Goal: Transaction & Acquisition: Obtain resource

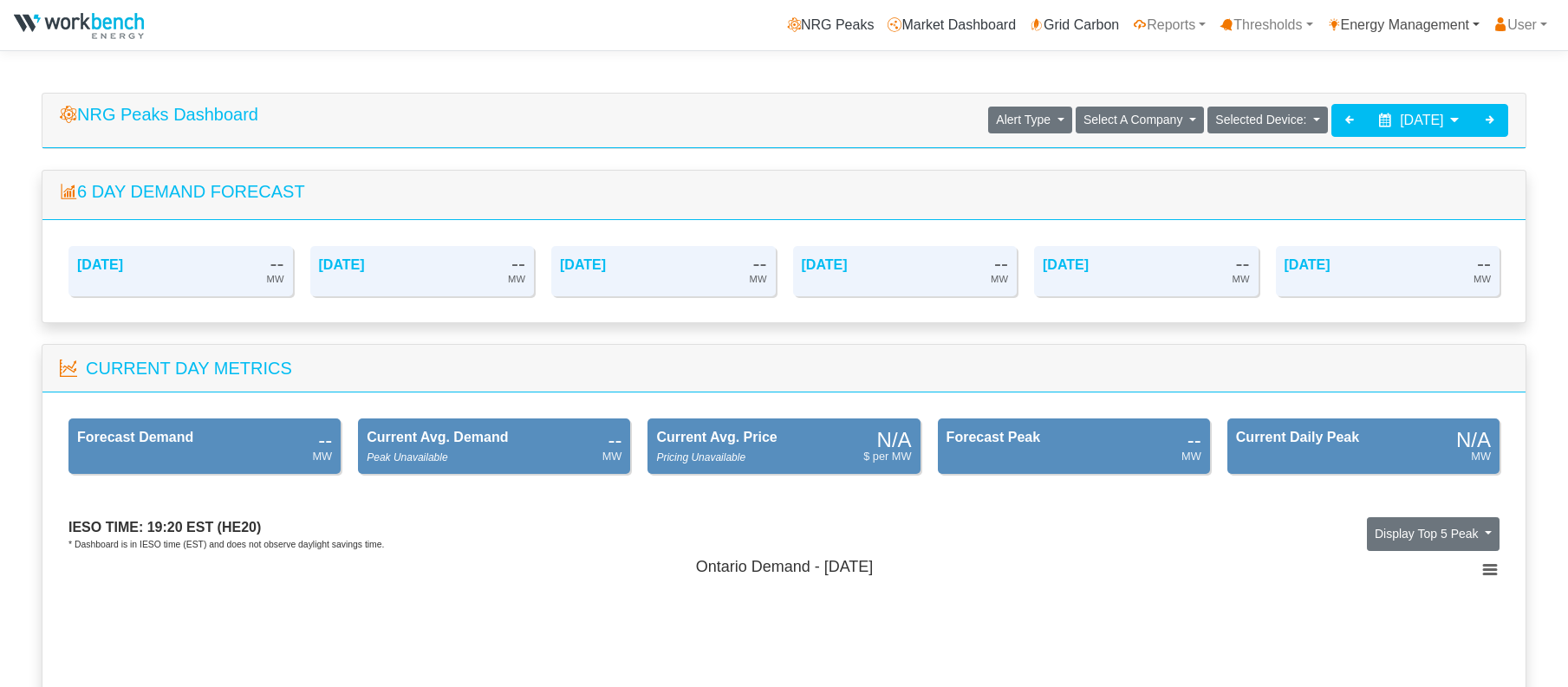
click at [1410, 21] on link "Energy Management" at bounding box center [1404, 25] width 167 height 35
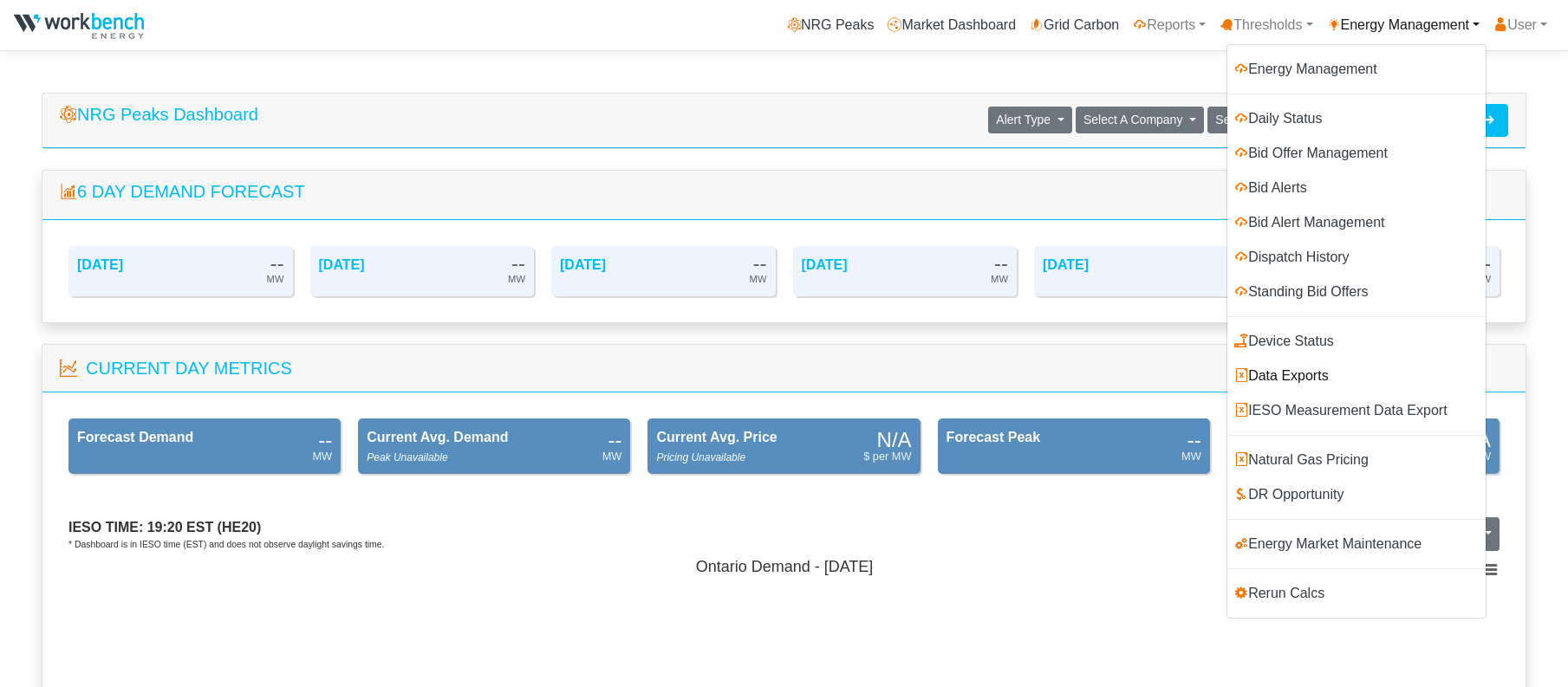
click at [1303, 371] on link "Data Exports" at bounding box center [1356, 375] width 258 height 35
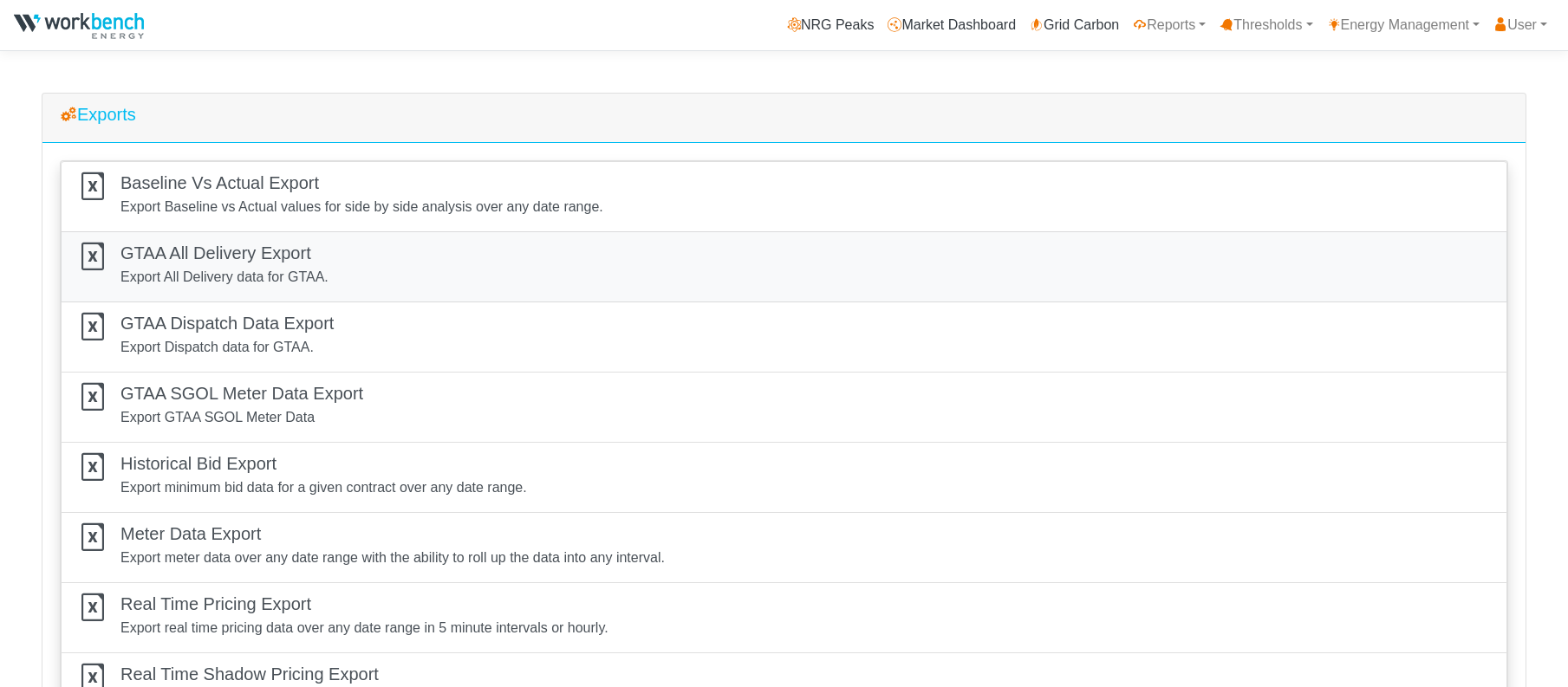
click at [252, 250] on h5 "GTAA All Delivery Export" at bounding box center [224, 252] width 208 height 21
click at [199, 256] on h5 "GTAA All Delivery Export" at bounding box center [224, 252] width 208 height 21
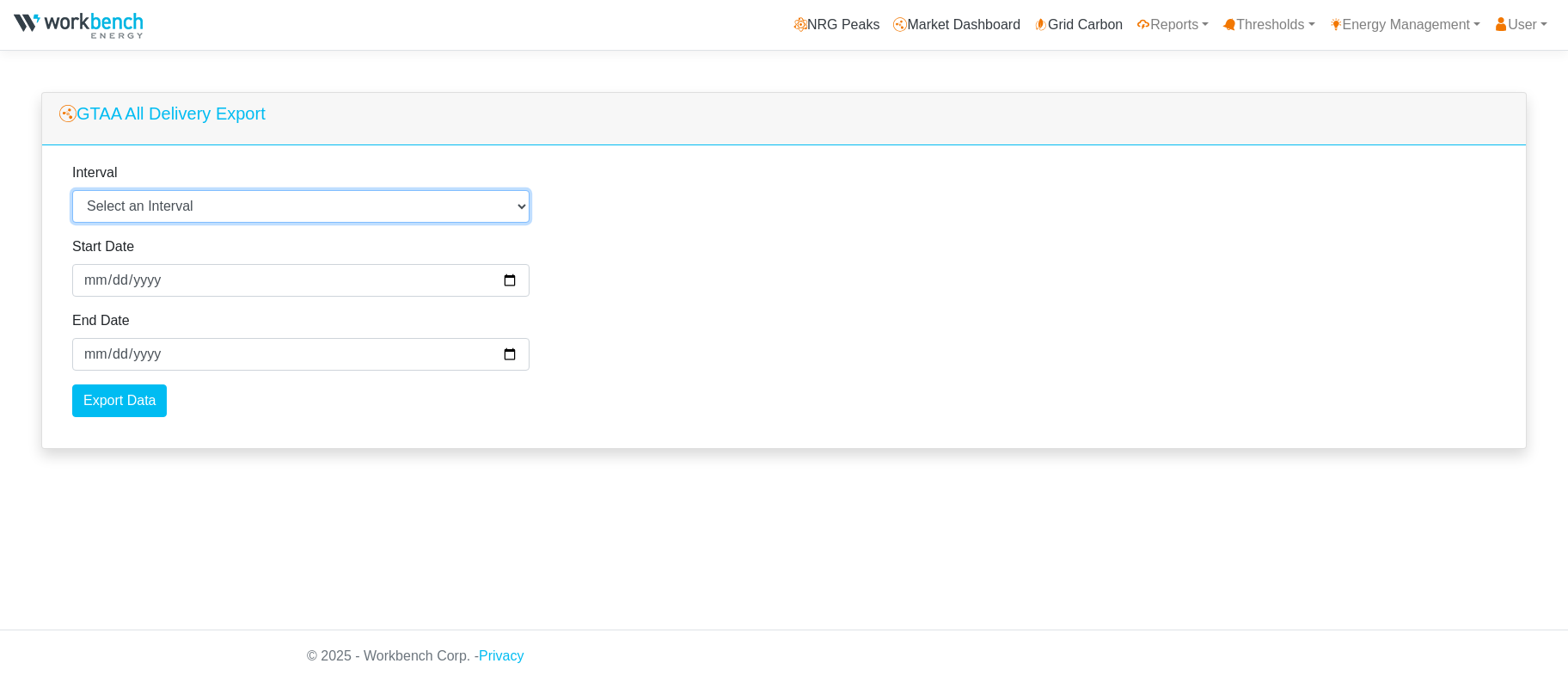
click at [176, 208] on select "Select an Interval 1 Minute 5 Minutes 15 Minutes 30 Minutes Hourly Daily" at bounding box center [300, 206] width 457 height 33
select select "5"
click at [72, 191] on select "Select an Interval 1 Minute 5 Minutes 15 Minutes 30 Minutes Hourly Daily" at bounding box center [300, 206] width 457 height 33
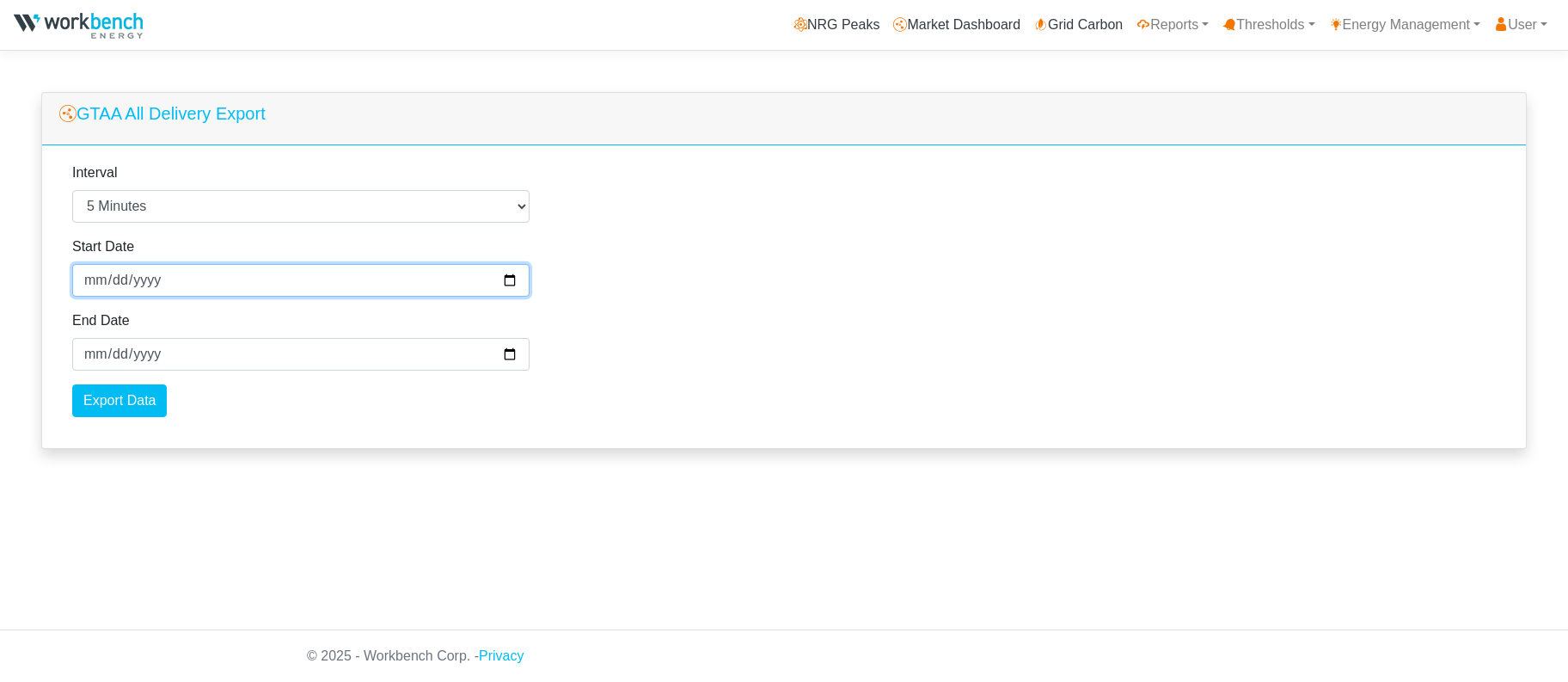
click at [151, 281] on input "2025-08-11" at bounding box center [300, 280] width 457 height 33
click at [790, 394] on div "Interval Select an Interval 1 Minute 5 Minutes 15 Minutes 30 Minutes Hourly Dai…" at bounding box center [784, 297] width 1484 height 303
click at [932, 280] on div "Interval Select an Interval 1 Minute 5 Minutes 15 Minutes 30 Minutes Hourly Dai…" at bounding box center [784, 297] width 1484 height 303
drag, startPoint x: 932, startPoint y: 280, endPoint x: 798, endPoint y: 134, distance: 198.2
click at [798, 134] on div "GTAA All Delivery Export" at bounding box center [784, 119] width 1484 height 53
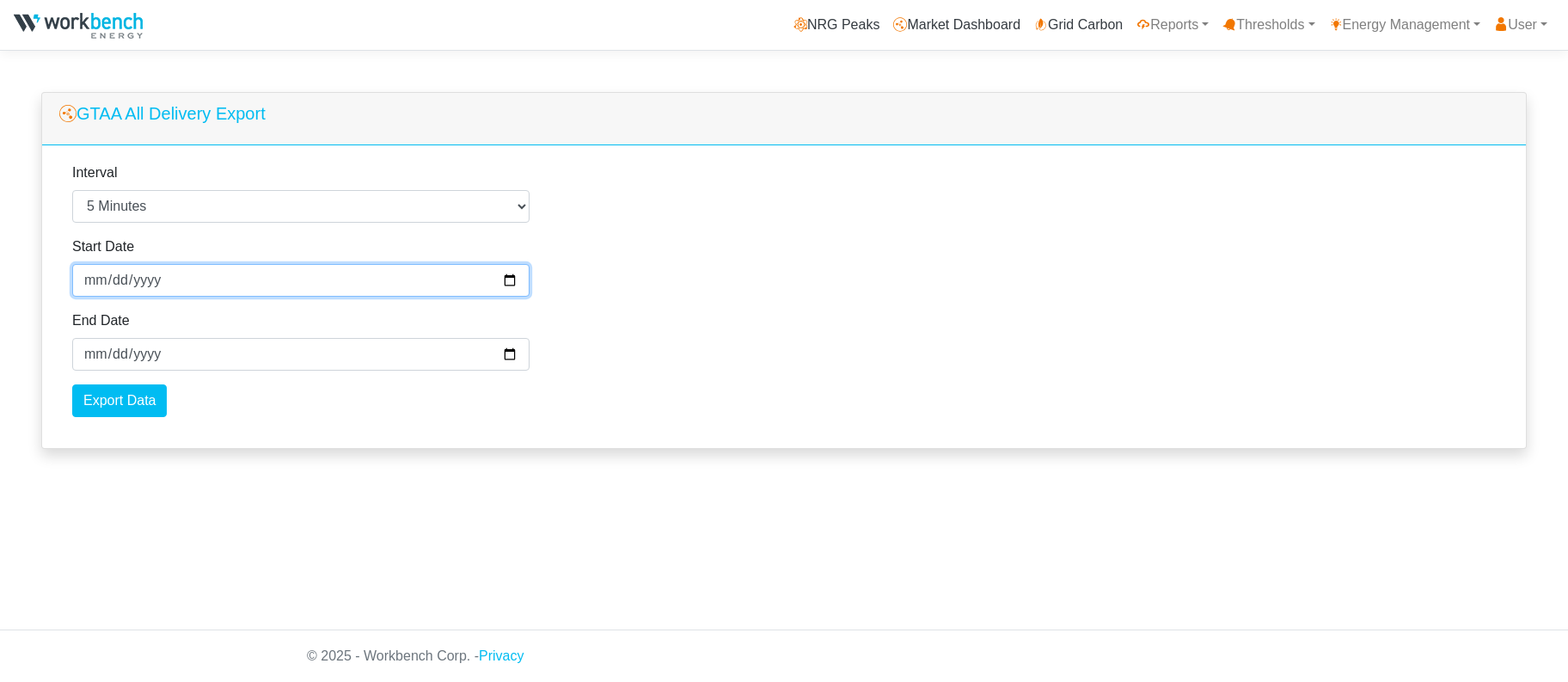
click at [176, 280] on input "[DATE]" at bounding box center [300, 280] width 457 height 33
click at [147, 280] on input "[DATE]" at bounding box center [300, 280] width 457 height 33
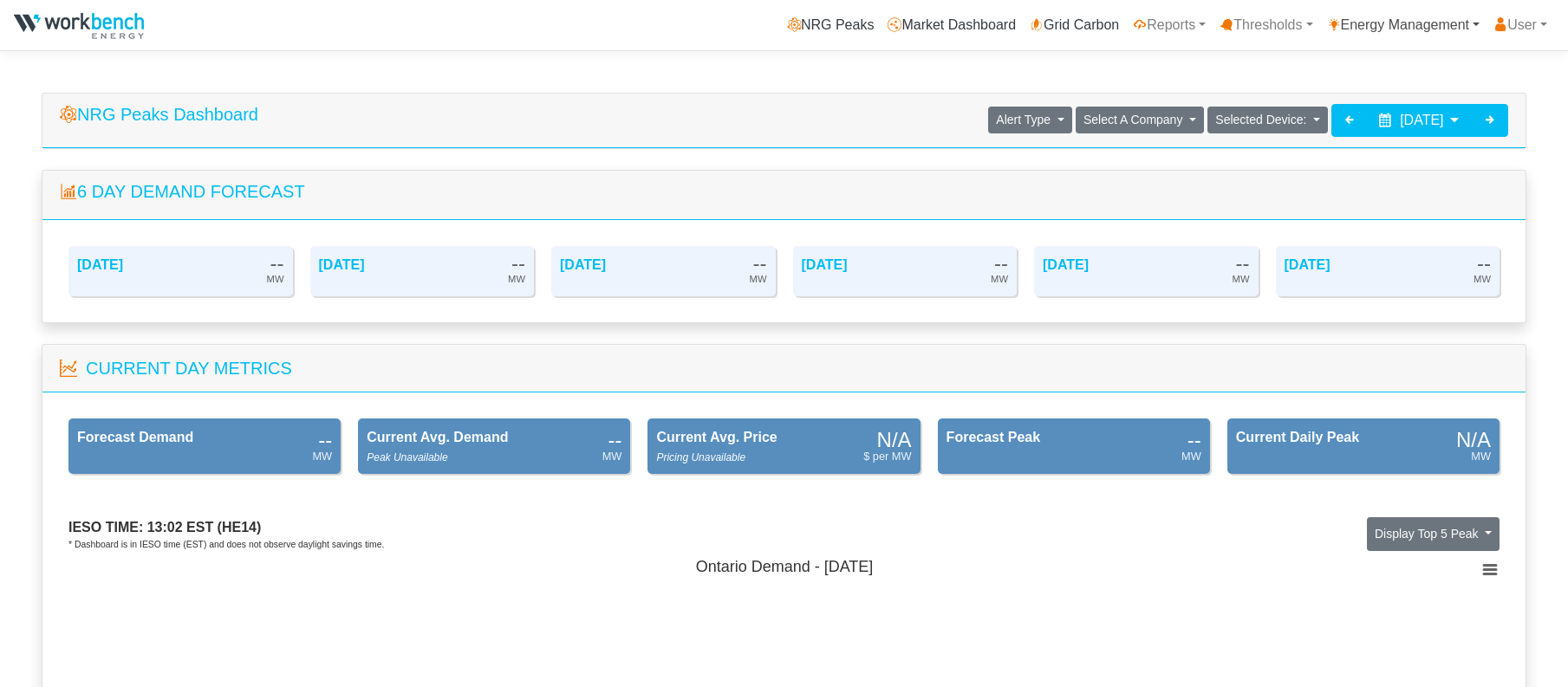
click at [1443, 21] on link "Energy Management" at bounding box center [1404, 25] width 167 height 35
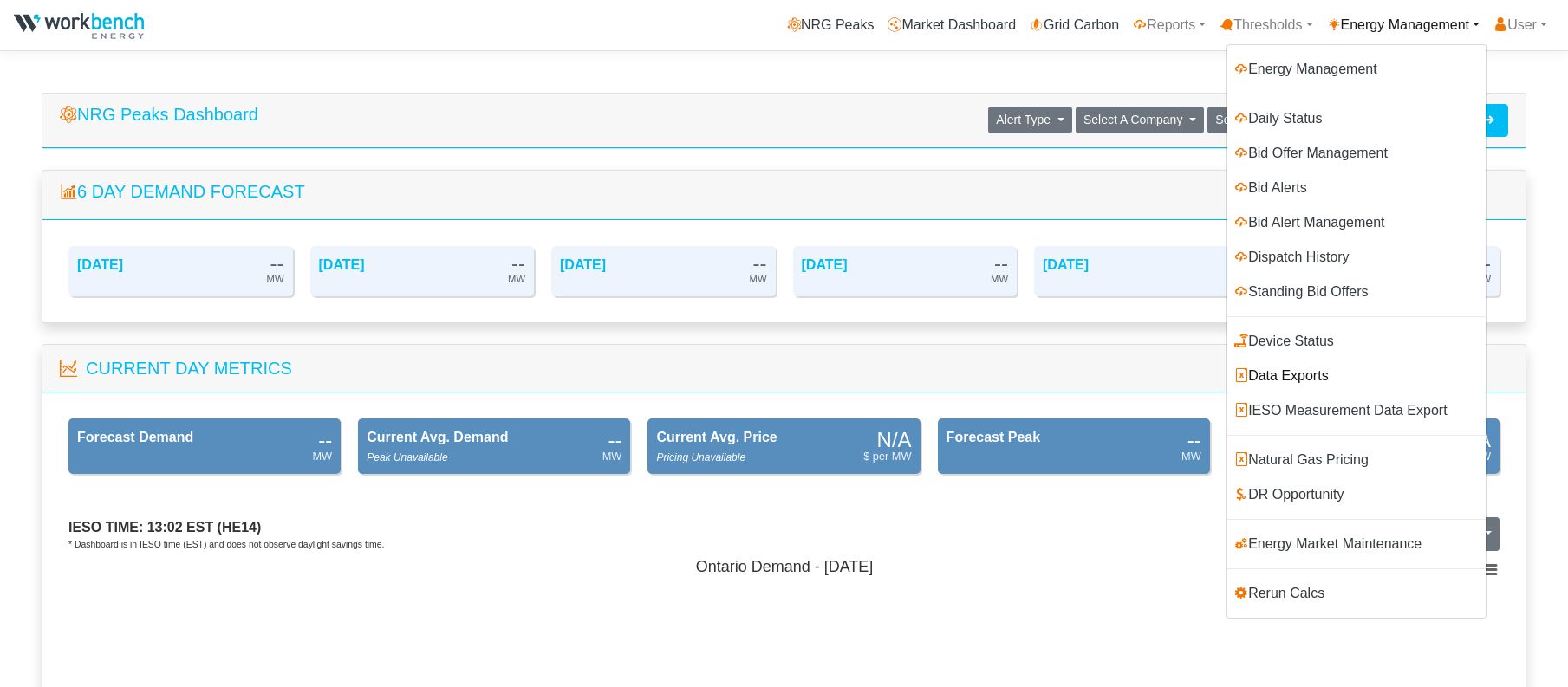
click at [1323, 367] on link "Data Exports" at bounding box center [1356, 375] width 258 height 35
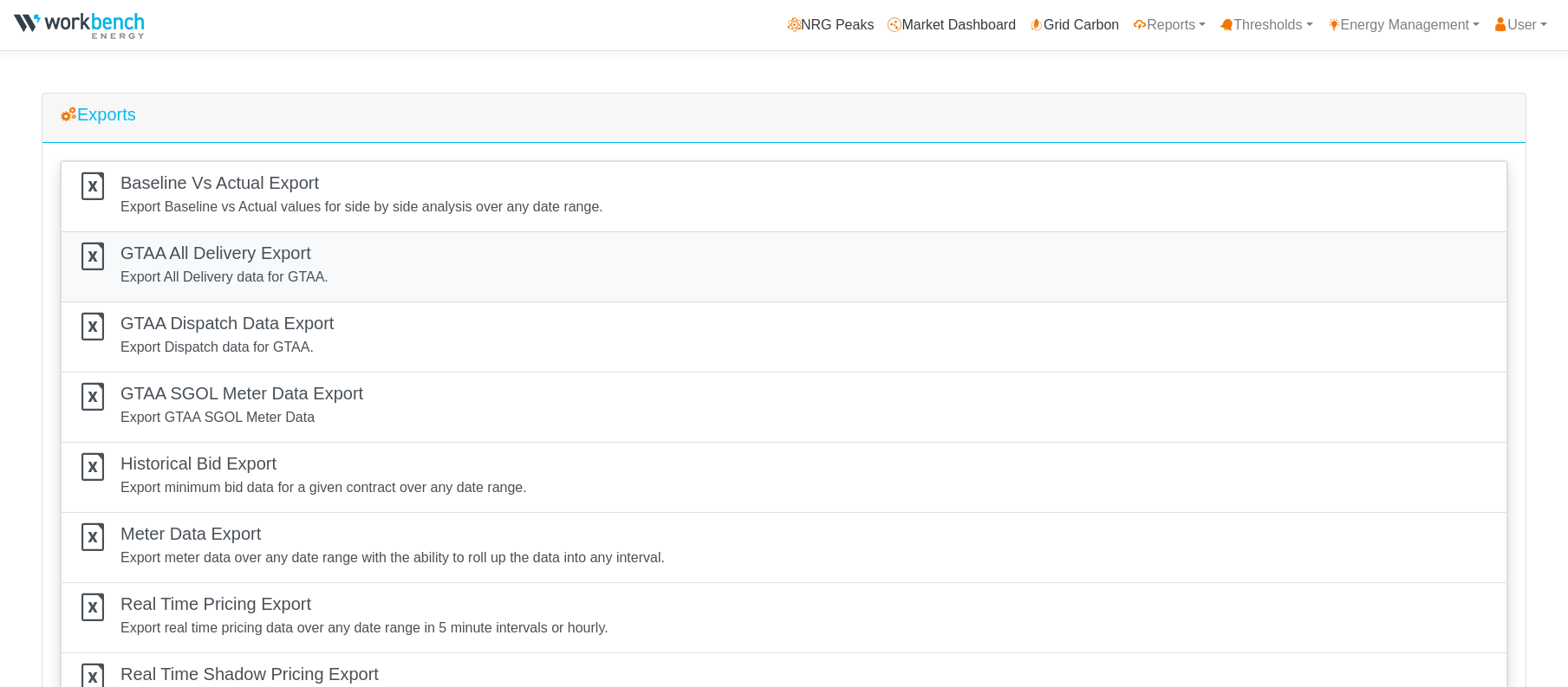
click at [288, 245] on h5 "GTAA All Delivery Export" at bounding box center [224, 252] width 208 height 21
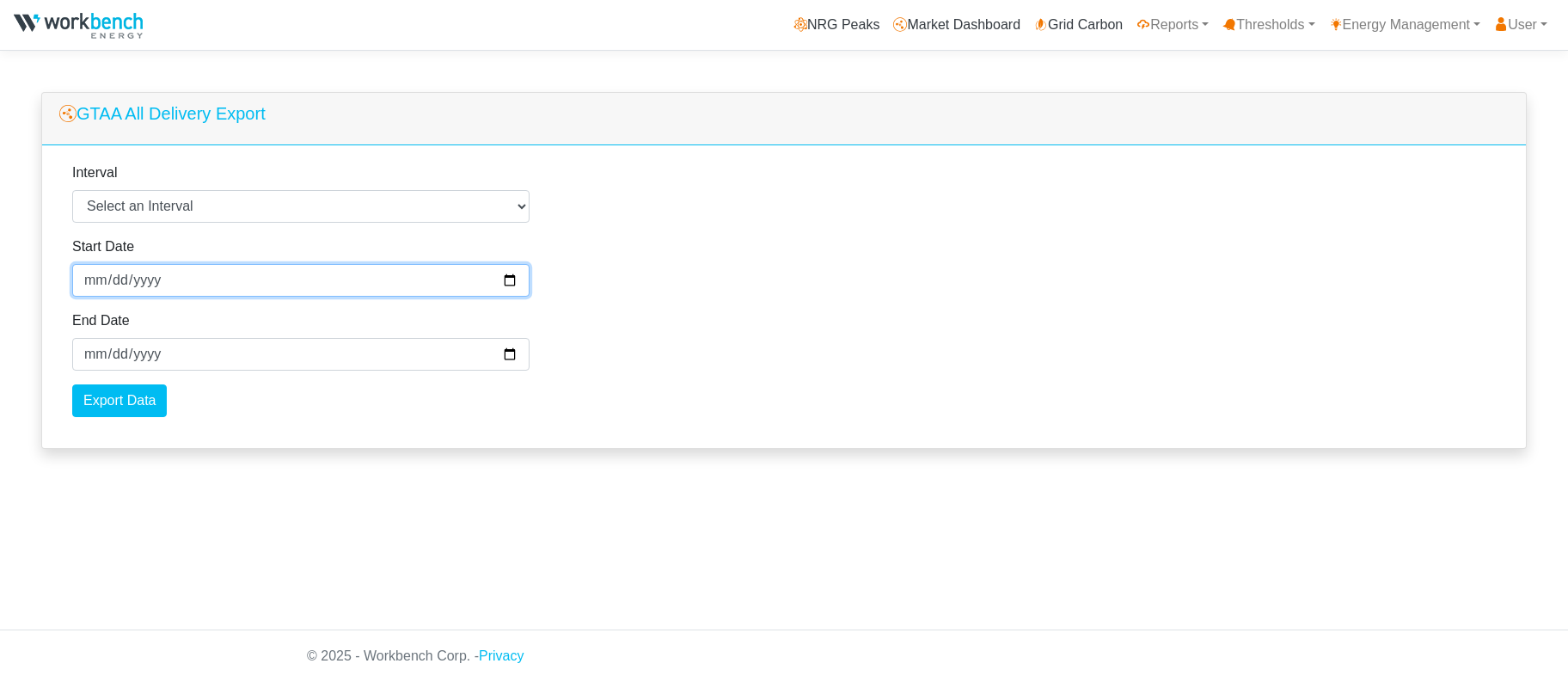
click at [148, 284] on input "[DATE]" at bounding box center [300, 280] width 457 height 33
click at [154, 280] on input "[DATE]" at bounding box center [300, 280] width 457 height 33
type input "[DATE]"
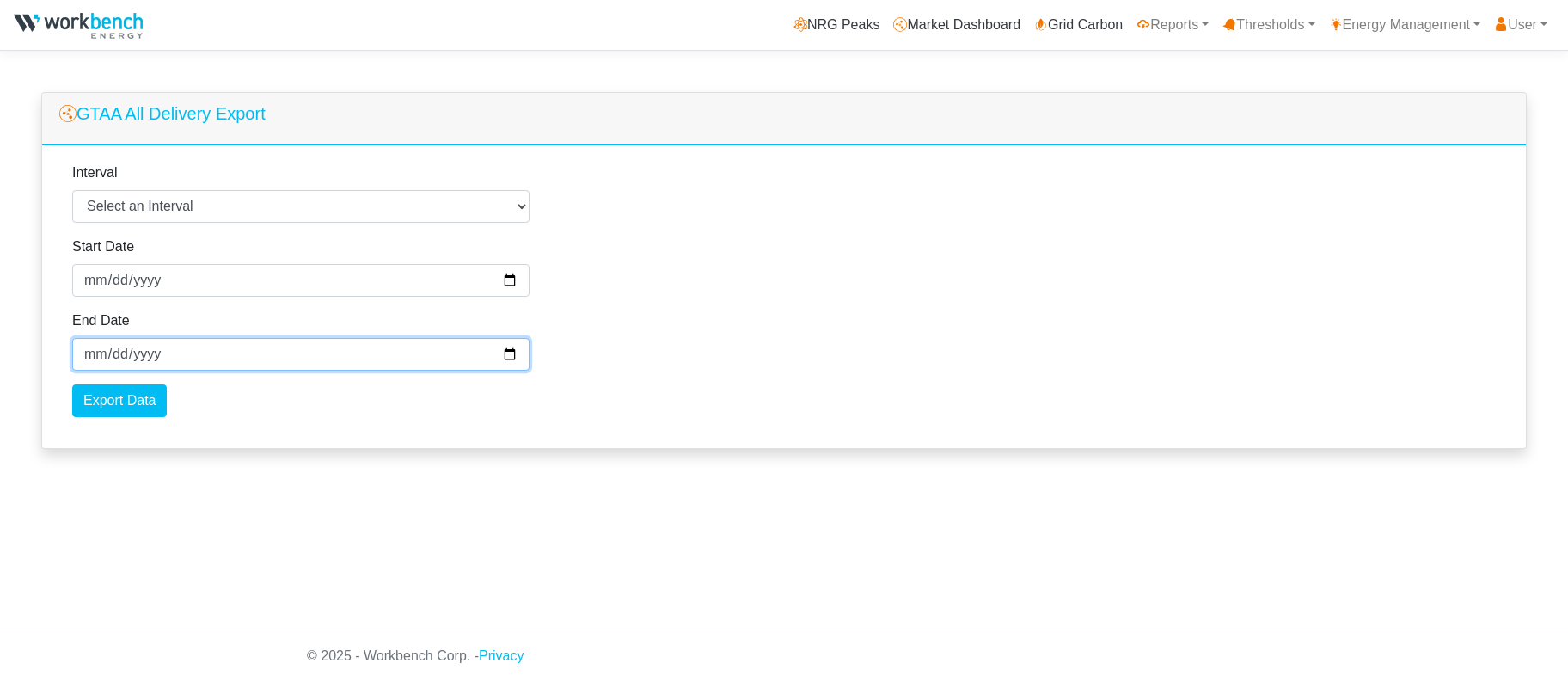
click at [152, 360] on input "[DATE]" at bounding box center [300, 354] width 457 height 33
type input "[DATE]"
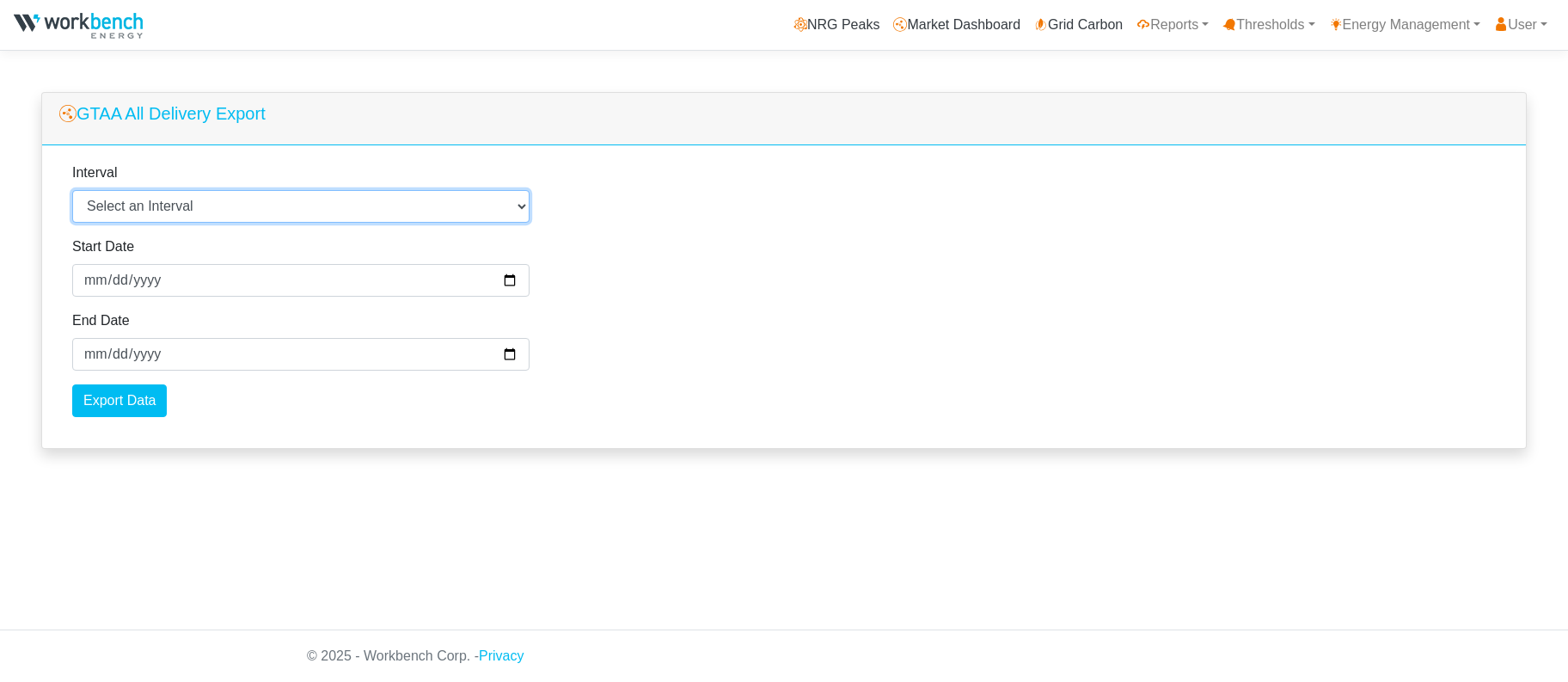
click at [147, 211] on select "Select an Interval 1 Minute 5 Minutes 15 Minutes 30 Minutes Hourly Daily" at bounding box center [300, 206] width 457 height 33
select select "5"
click at [72, 191] on select "Select an Interval 1 Minute 5 Minutes 15 Minutes 30 Minutes Hourly Daily" at bounding box center [300, 206] width 457 height 33
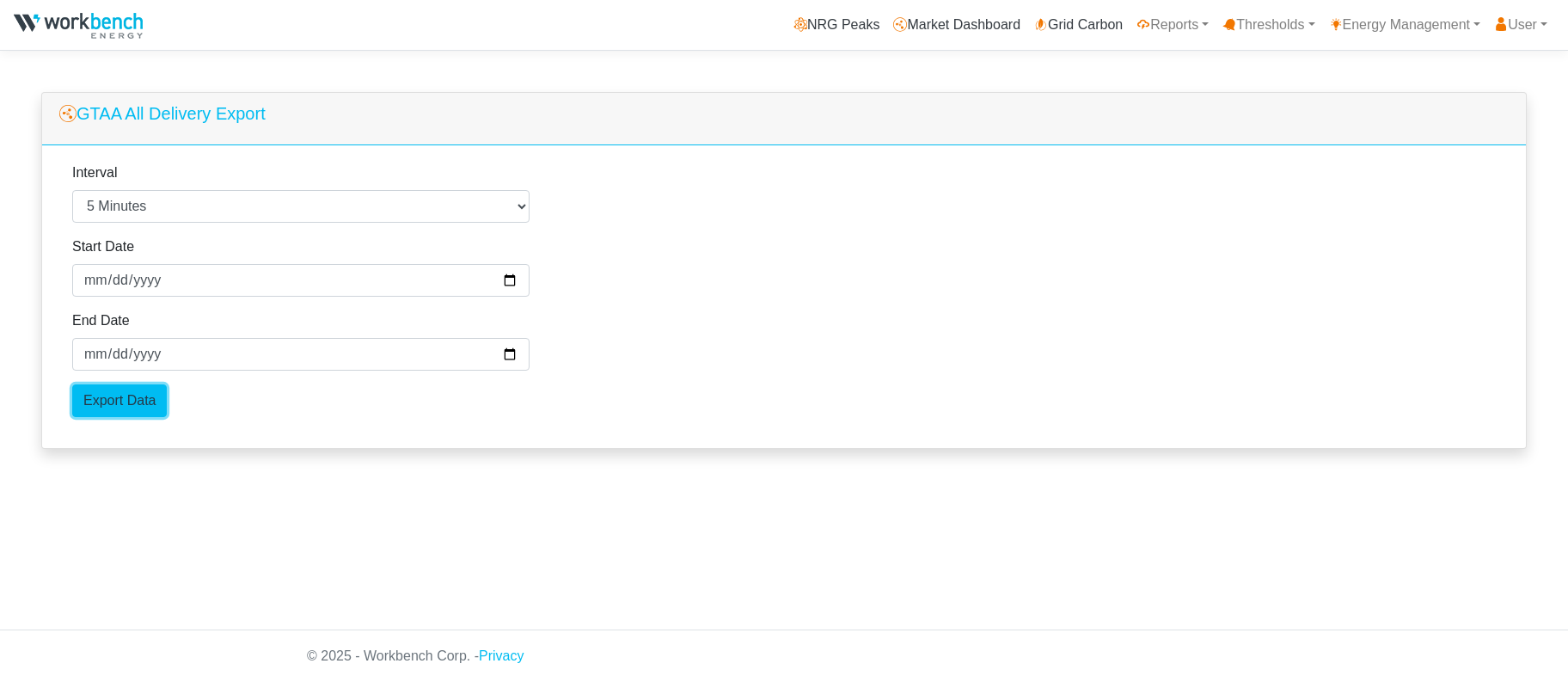
click at [136, 415] on input "Export Data" at bounding box center [119, 400] width 94 height 33
